Goal: Information Seeking & Learning: Learn about a topic

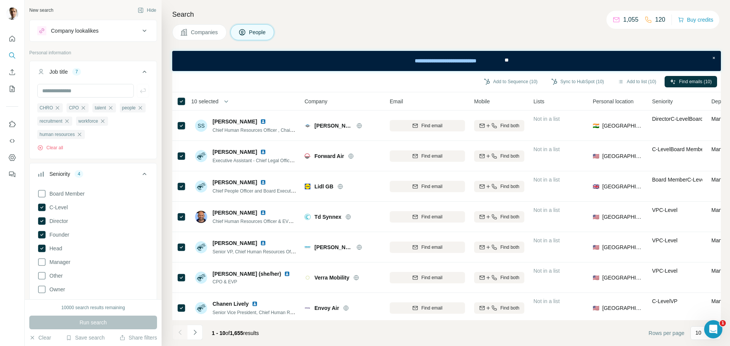
scroll to position [35, 0]
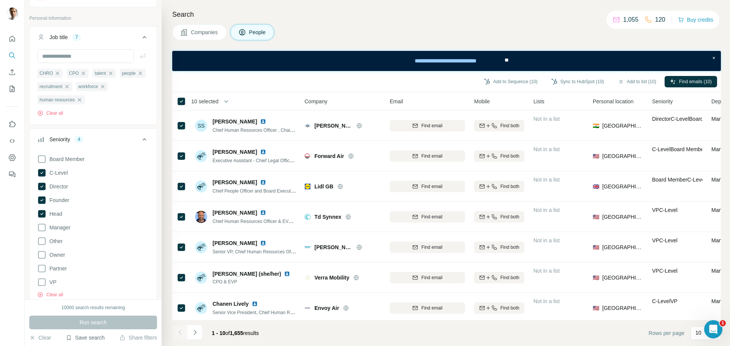
click at [86, 338] on button "Save search" at bounding box center [85, 338] width 39 height 8
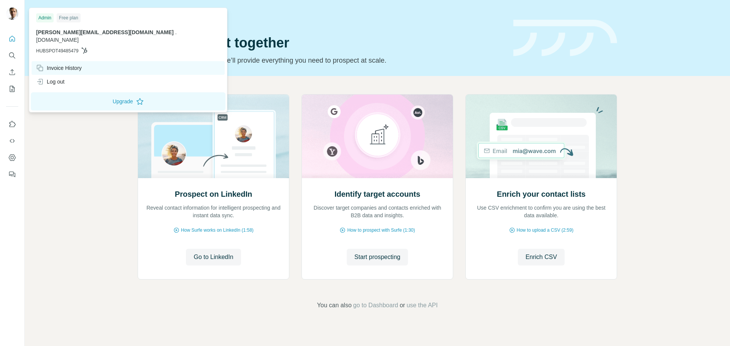
click at [64, 64] on div "Invoice History" at bounding box center [59, 68] width 46 height 8
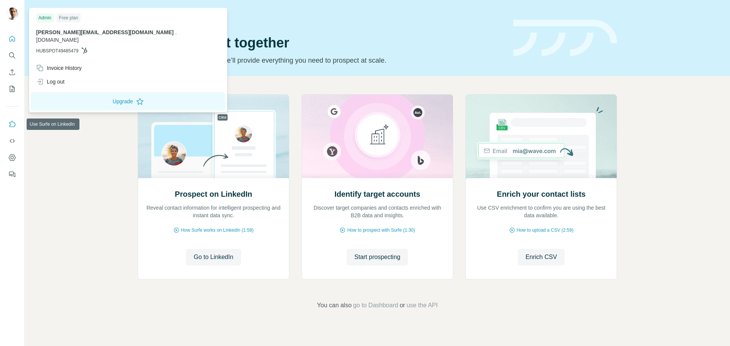
drag, startPoint x: 0, startPoint y: 0, endPoint x: 12, endPoint y: 125, distance: 126.0
click at [12, 125] on icon "Use Surfe on LinkedIn" at bounding box center [12, 125] width 8 height 8
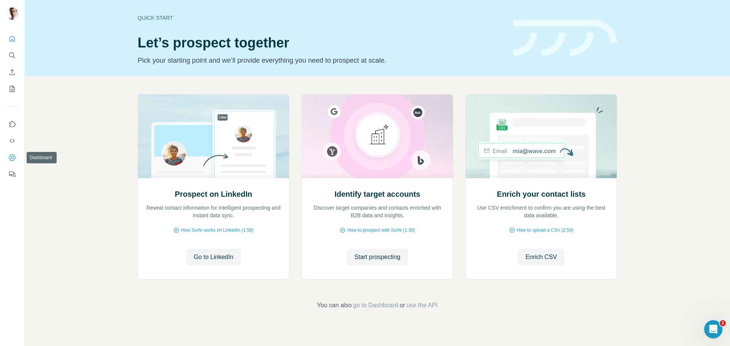
click at [10, 156] on icon "Dashboard" at bounding box center [12, 157] width 7 height 6
click at [9, 55] on icon "Search" at bounding box center [12, 56] width 8 height 8
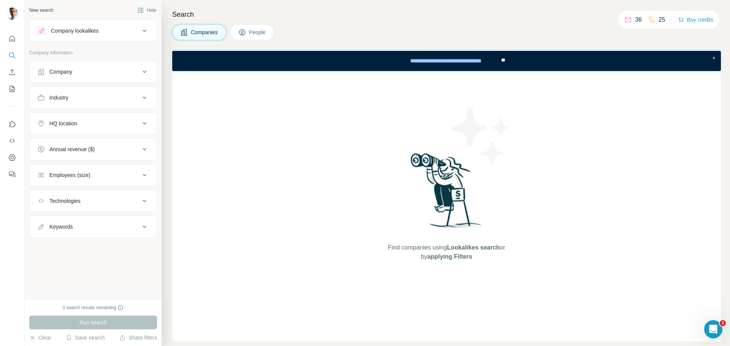
click at [121, 75] on div "Company" at bounding box center [88, 72] width 103 height 8
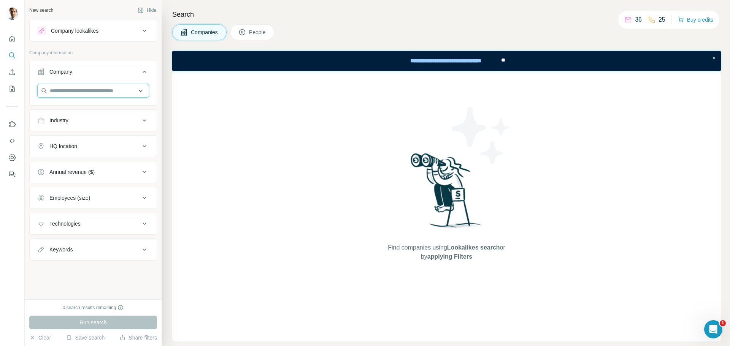
click at [103, 92] on input "text" at bounding box center [93, 91] width 112 height 14
type input "*"
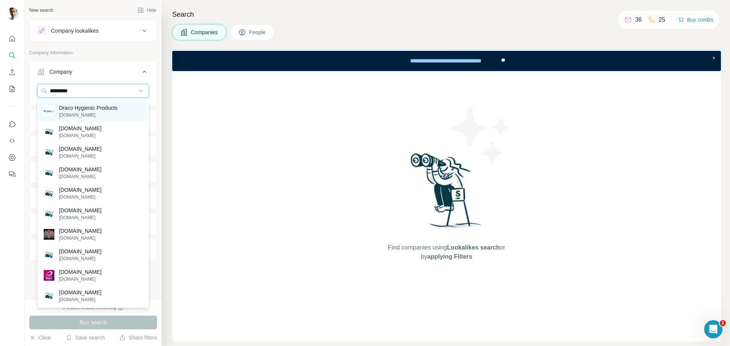
type input "*********"
click at [73, 110] on p "Draco Hygienic Products" at bounding box center [88, 108] width 59 height 8
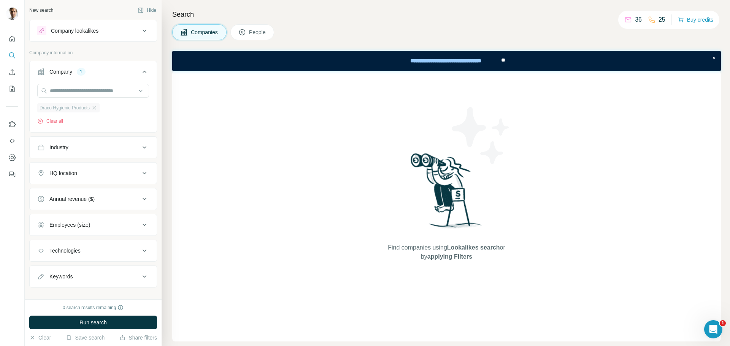
click at [69, 109] on span "Draco Hygienic Products" at bounding box center [65, 108] width 50 height 7
click at [91, 89] on input "text" at bounding box center [93, 91] width 112 height 14
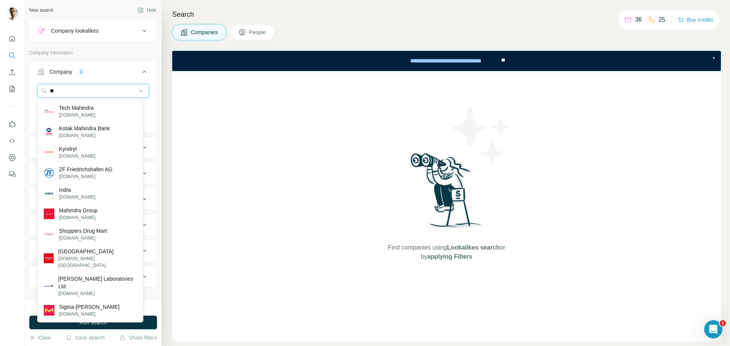
type input "*"
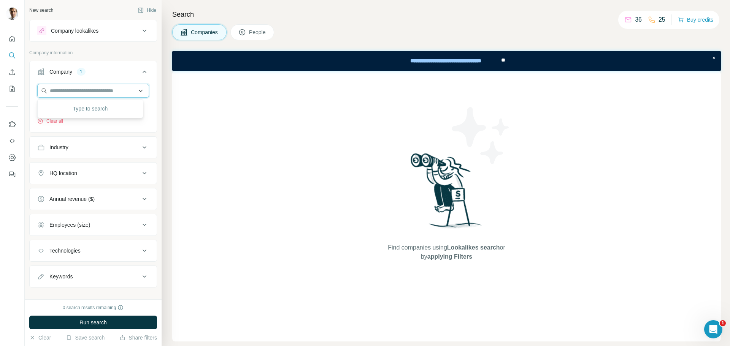
click at [66, 89] on input "text" at bounding box center [93, 91] width 112 height 14
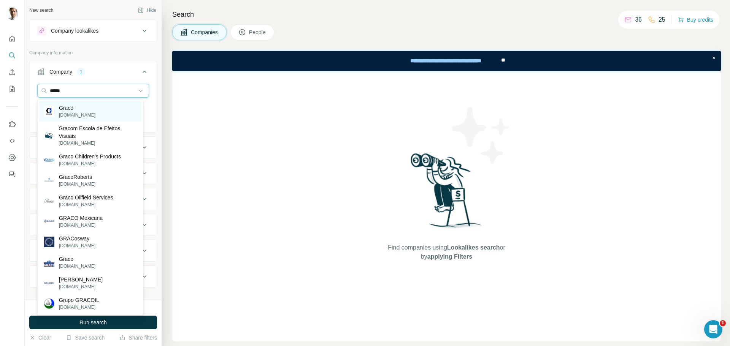
type input "*****"
click at [70, 113] on p "graco.com" at bounding box center [77, 115] width 36 height 7
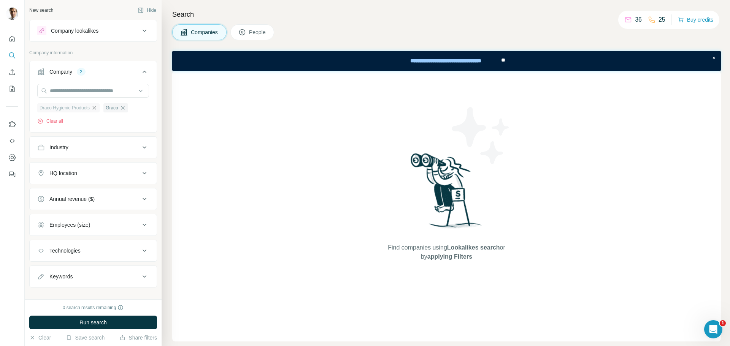
click at [96, 108] on icon "button" at bounding box center [94, 107] width 3 height 3
click at [49, 108] on span "Graco" at bounding box center [46, 108] width 13 height 7
click at [58, 108] on icon "button" at bounding box center [56, 107] width 3 height 3
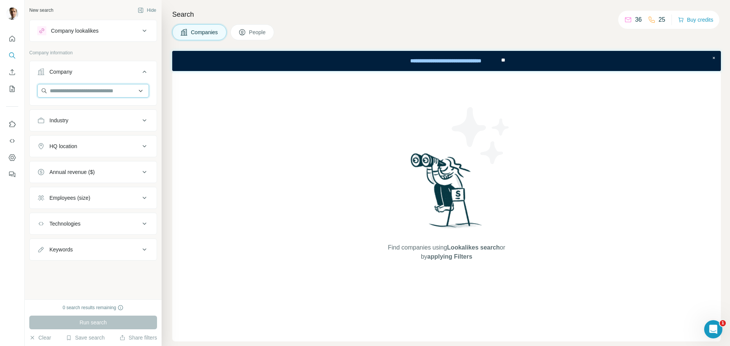
click at [77, 90] on input "text" at bounding box center [93, 91] width 112 height 14
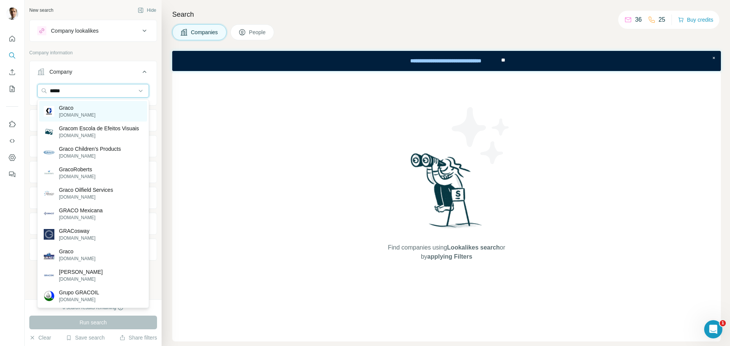
type input "*****"
click at [75, 109] on p "Graco" at bounding box center [77, 108] width 36 height 8
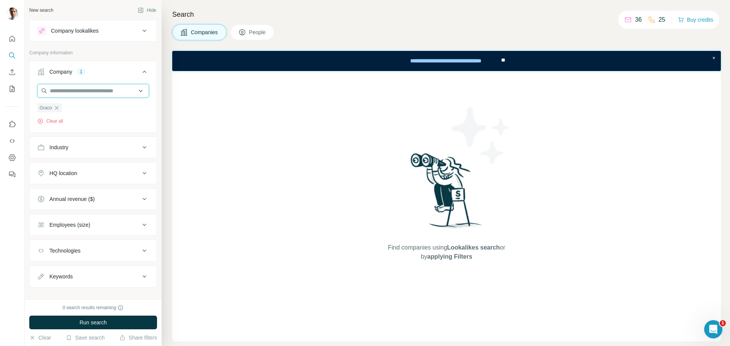
drag, startPoint x: 85, startPoint y: 90, endPoint x: 95, endPoint y: 92, distance: 10.8
click at [85, 90] on input "text" at bounding box center [93, 91] width 112 height 14
click at [70, 90] on input "**********" at bounding box center [93, 91] width 112 height 14
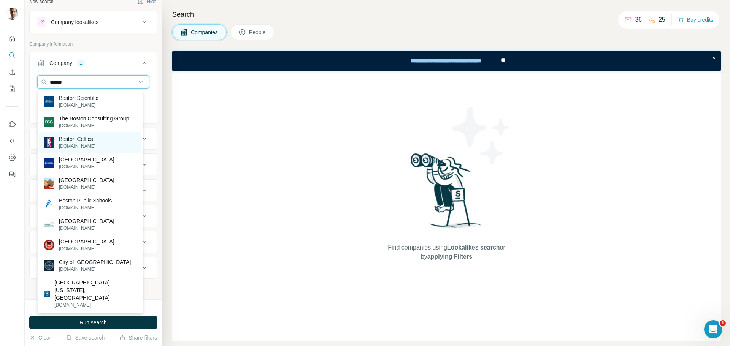
scroll to position [10, 0]
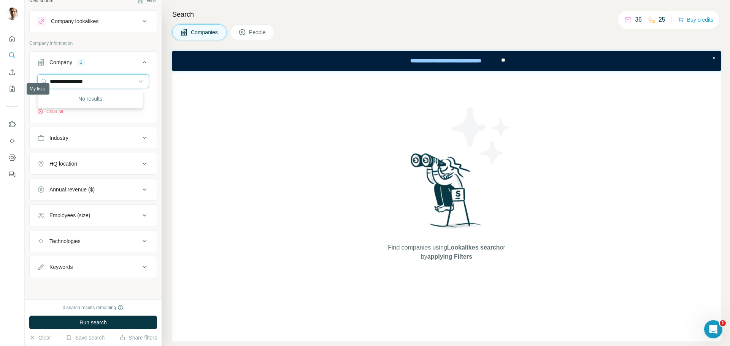
drag, startPoint x: 72, startPoint y: 78, endPoint x: 0, endPoint y: 85, distance: 72.5
click at [0, 85] on div "**********" at bounding box center [365, 173] width 730 height 346
type input "********"
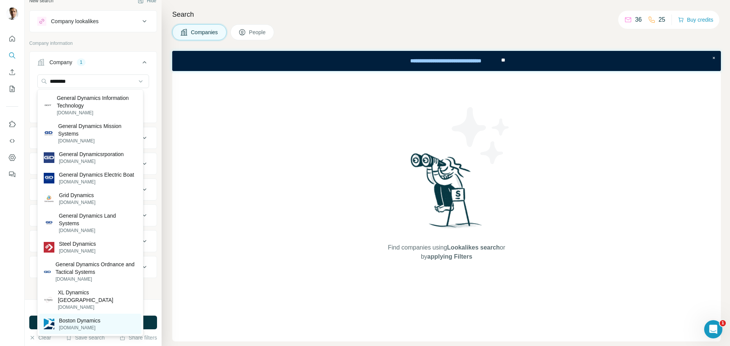
click at [89, 322] on p "Boston Dynamics" at bounding box center [79, 321] width 41 height 8
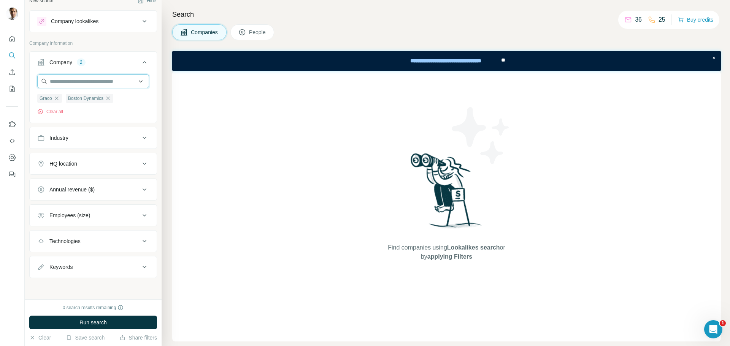
click at [97, 79] on input "text" at bounding box center [93, 82] width 112 height 14
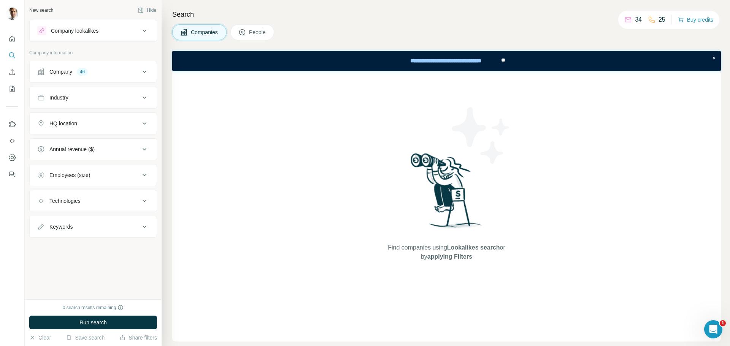
click at [264, 32] on span "People" at bounding box center [257, 33] width 17 height 8
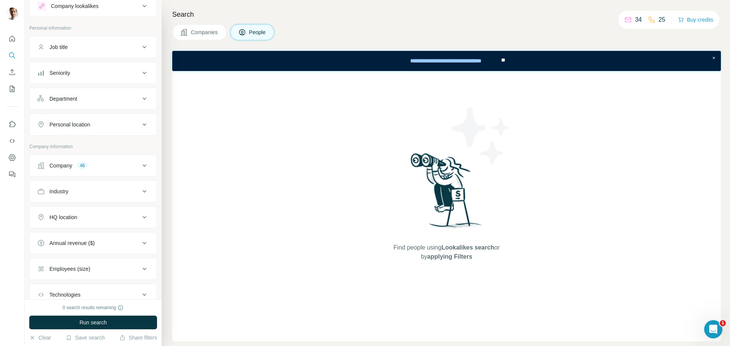
scroll to position [38, 0]
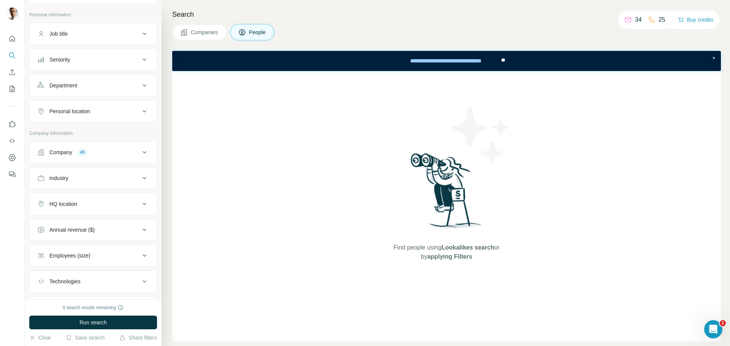
drag, startPoint x: 195, startPoint y: 33, endPoint x: 205, endPoint y: 32, distance: 9.6
click at [195, 33] on span "Companies" at bounding box center [205, 33] width 28 height 8
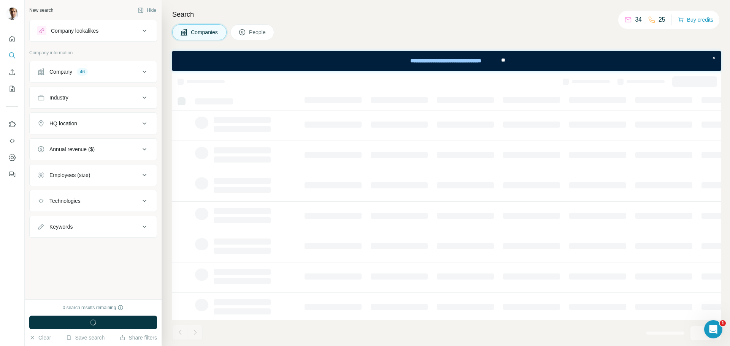
scroll to position [0, 0]
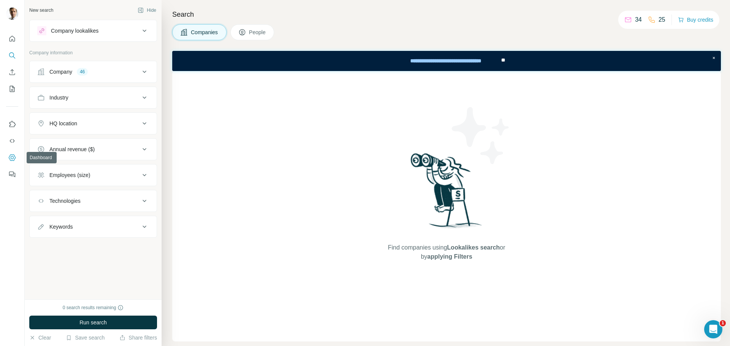
drag, startPoint x: 11, startPoint y: 158, endPoint x: 295, endPoint y: 151, distance: 284.5
click at [295, 151] on div "Find companies using Lookalikes search or by applying Filters" at bounding box center [446, 206] width 549 height 271
click at [13, 155] on icon "Dashboard" at bounding box center [12, 158] width 8 height 8
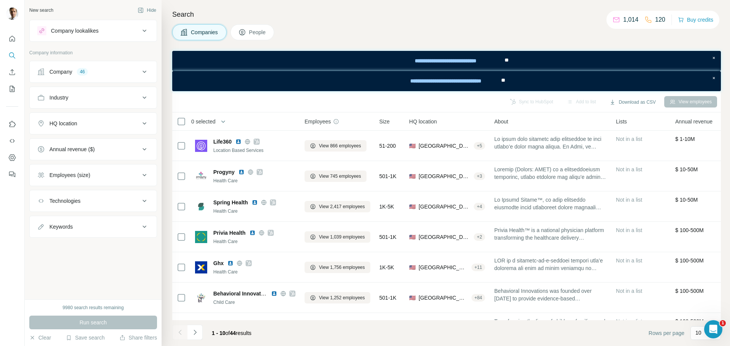
click at [259, 31] on span "People" at bounding box center [257, 33] width 17 height 8
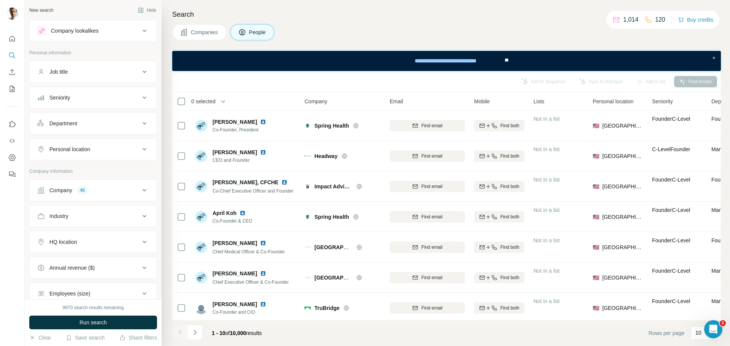
click at [100, 103] on button "Seniority" at bounding box center [93, 98] width 127 height 18
click at [39, 131] on icon at bounding box center [41, 131] width 9 height 9
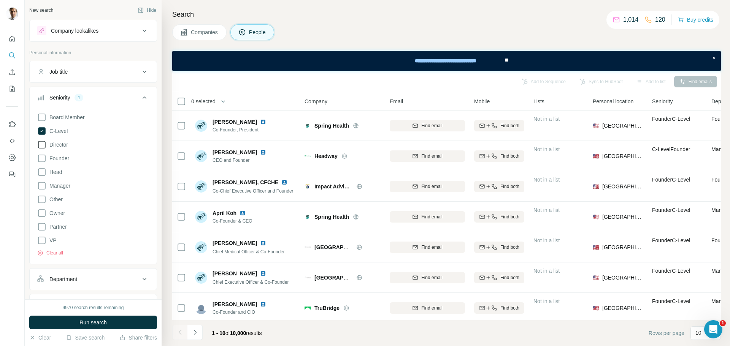
click at [42, 144] on icon at bounding box center [41, 144] width 9 height 9
click at [38, 170] on icon at bounding box center [42, 172] width 8 height 8
click at [40, 239] on icon at bounding box center [41, 240] width 9 height 9
click at [117, 321] on button "Run search" at bounding box center [93, 323] width 128 height 14
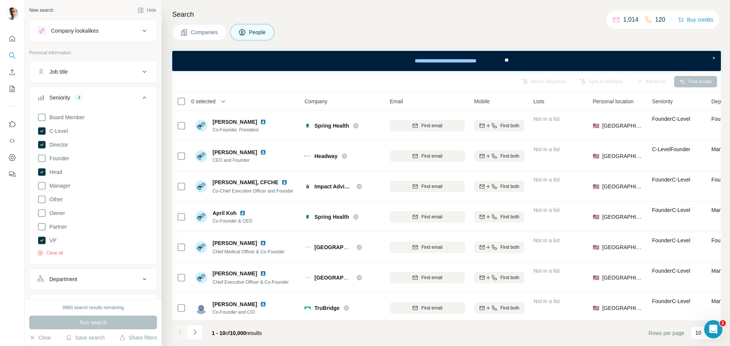
click at [110, 78] on button "Job title" at bounding box center [93, 72] width 127 height 18
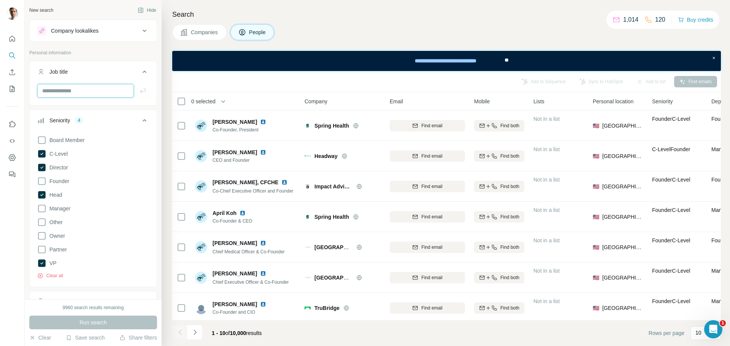
click at [93, 90] on input "text" at bounding box center [85, 91] width 97 height 14
type input "**"
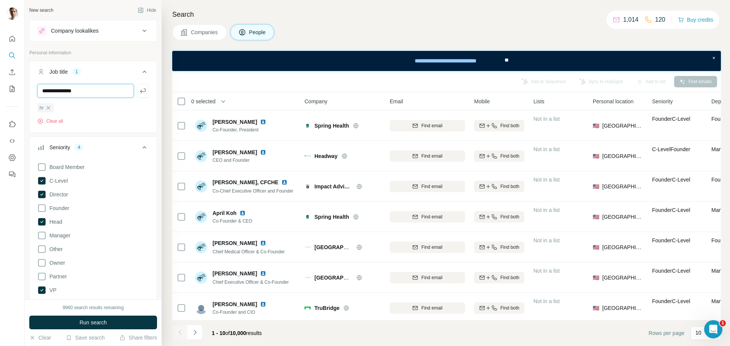
type input "**********"
type input "******"
type input "**********"
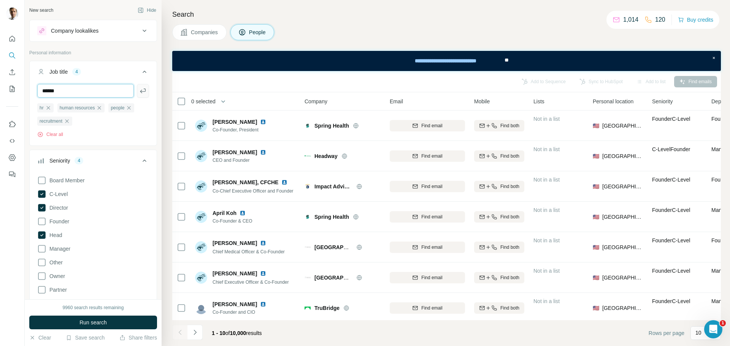
type input "******"
click at [81, 90] on input "text" at bounding box center [85, 91] width 97 height 14
click at [80, 321] on span "Run search" at bounding box center [92, 323] width 27 height 8
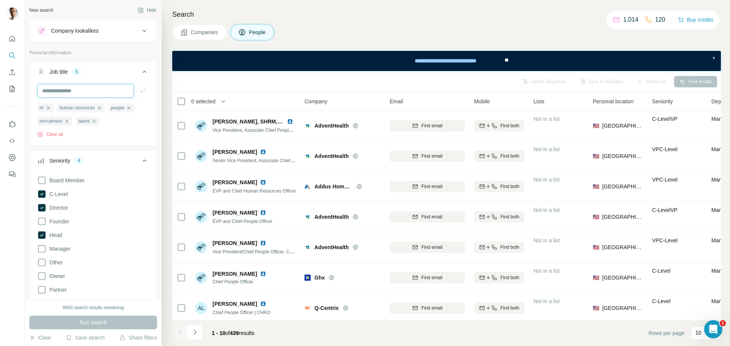
click at [89, 91] on input "text" at bounding box center [85, 91] width 97 height 14
type input "****"
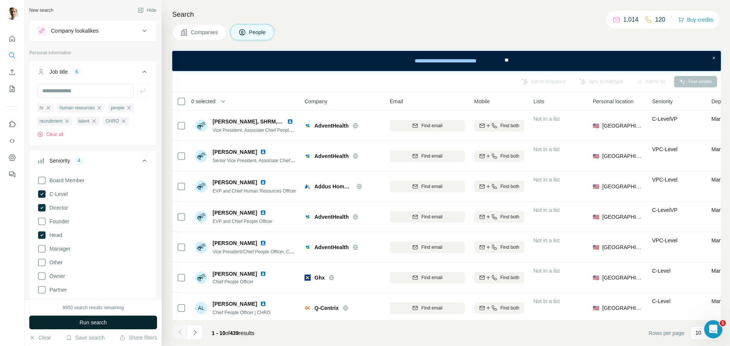
click at [97, 325] on span "Run search" at bounding box center [92, 323] width 27 height 8
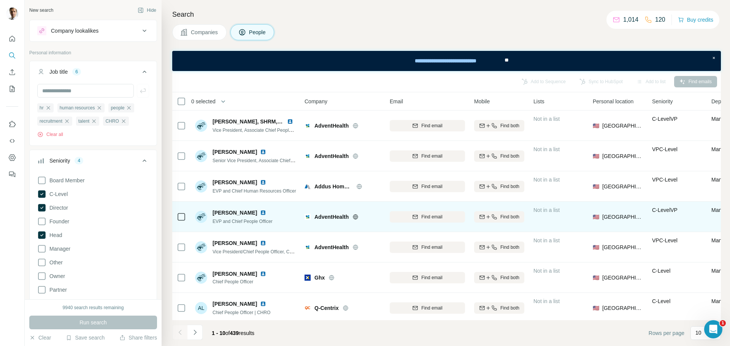
scroll to position [98, 0]
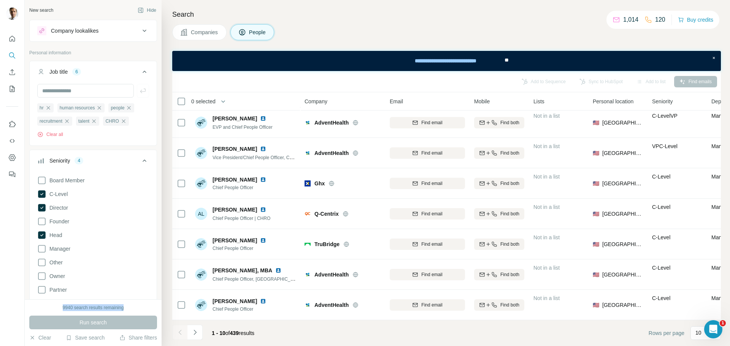
drag, startPoint x: 60, startPoint y: 308, endPoint x: 133, endPoint y: 309, distance: 73.8
click at [133, 309] on div "9940 search results remaining" at bounding box center [93, 308] width 128 height 7
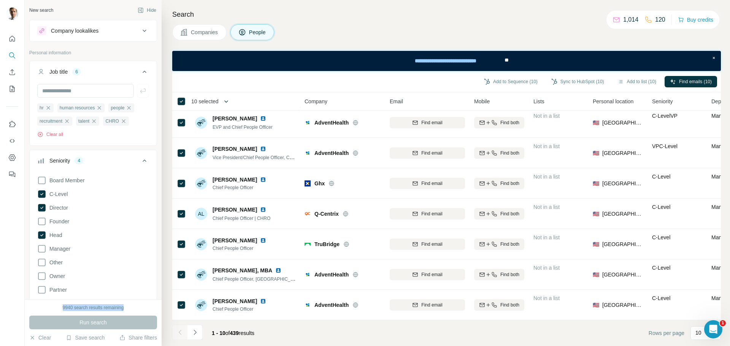
click at [226, 100] on icon "button" at bounding box center [226, 102] width 8 height 8
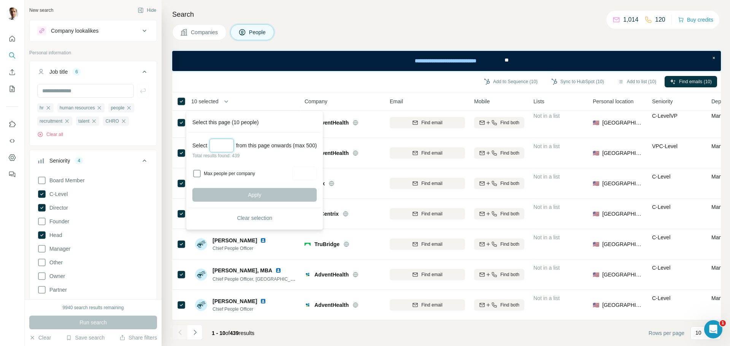
click at [222, 146] on input "Select a number (up to 500)" at bounding box center [221, 146] width 24 height 14
type input "***"
click at [251, 196] on span "Apply" at bounding box center [254, 195] width 13 height 8
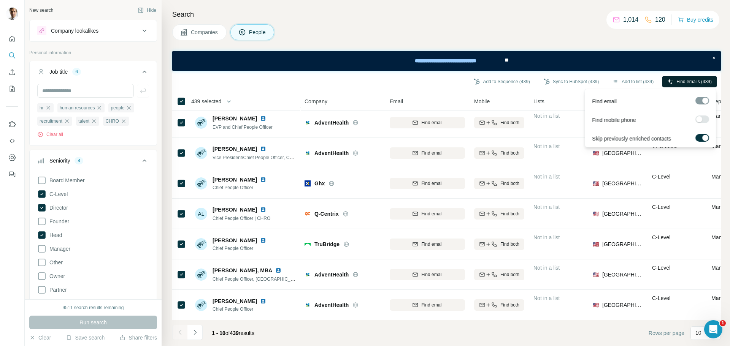
click at [691, 82] on span "Find emails (439)" at bounding box center [693, 81] width 35 height 7
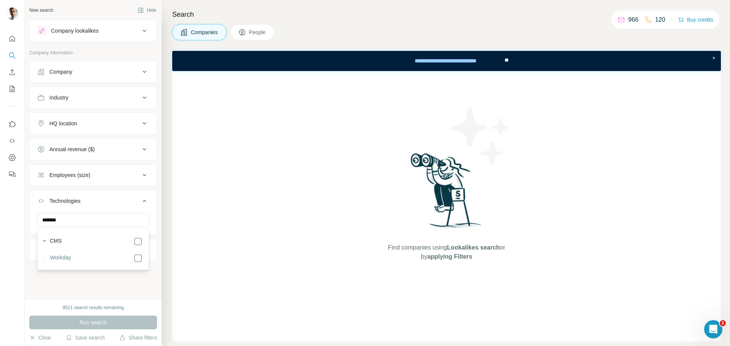
type input "*******"
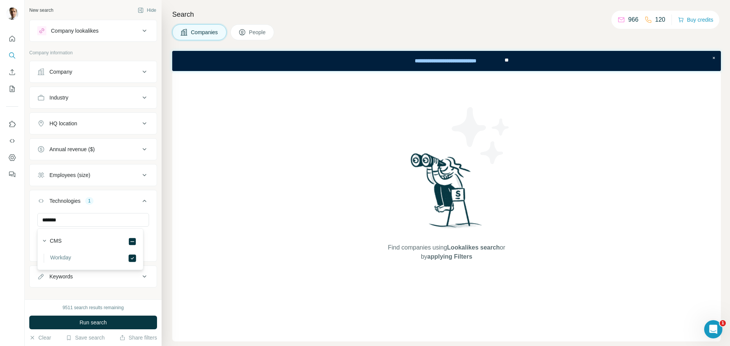
click at [237, 135] on div "Find companies using Lookalikes search or by applying Filters" at bounding box center [446, 206] width 549 height 271
click at [100, 216] on input "text" at bounding box center [93, 220] width 112 height 14
type input "*"
